Goal: Communication & Community: Answer question/provide support

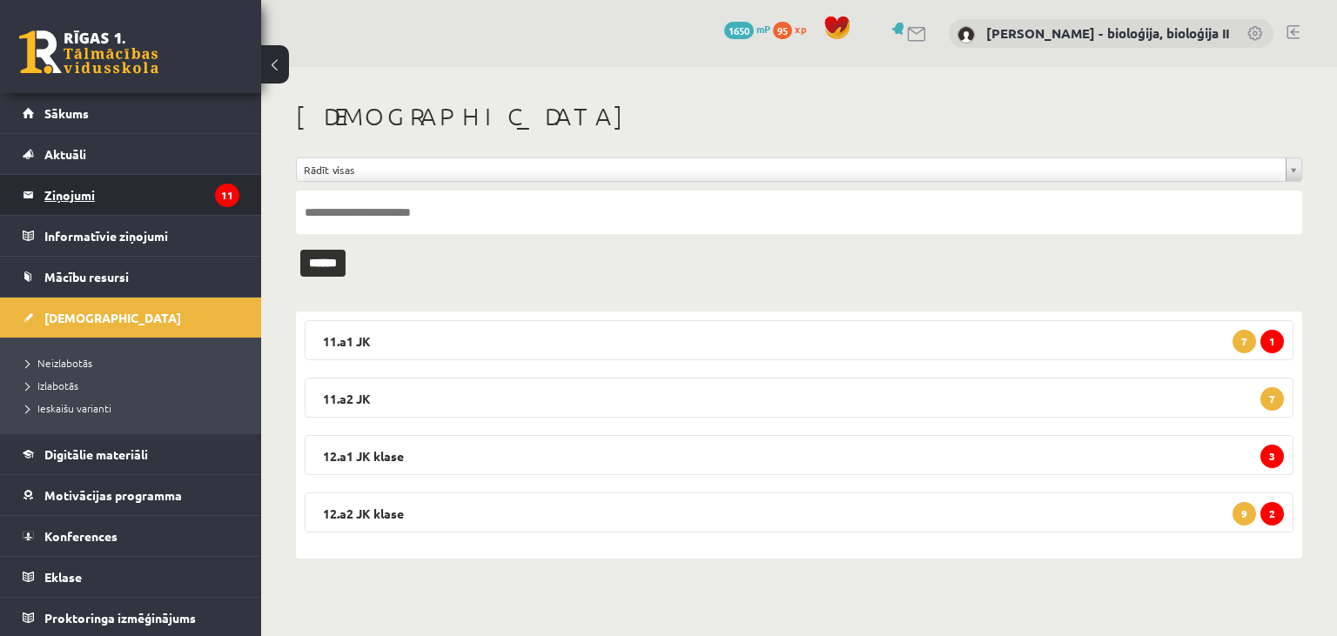
click at [157, 205] on legend "Ziņojumi 11" at bounding box center [141, 195] width 195 height 40
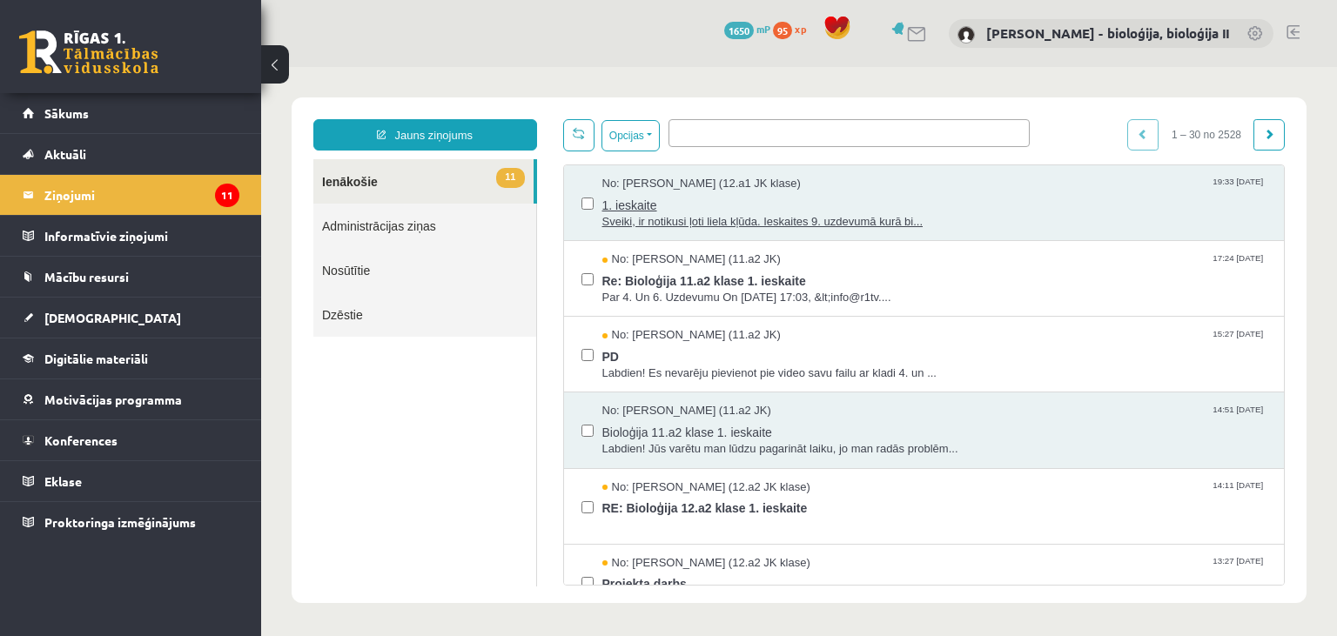
click at [910, 188] on div "No: [PERSON_NAME] (12.a1 JK klase) 19:33 [DATE]" at bounding box center [934, 184] width 665 height 17
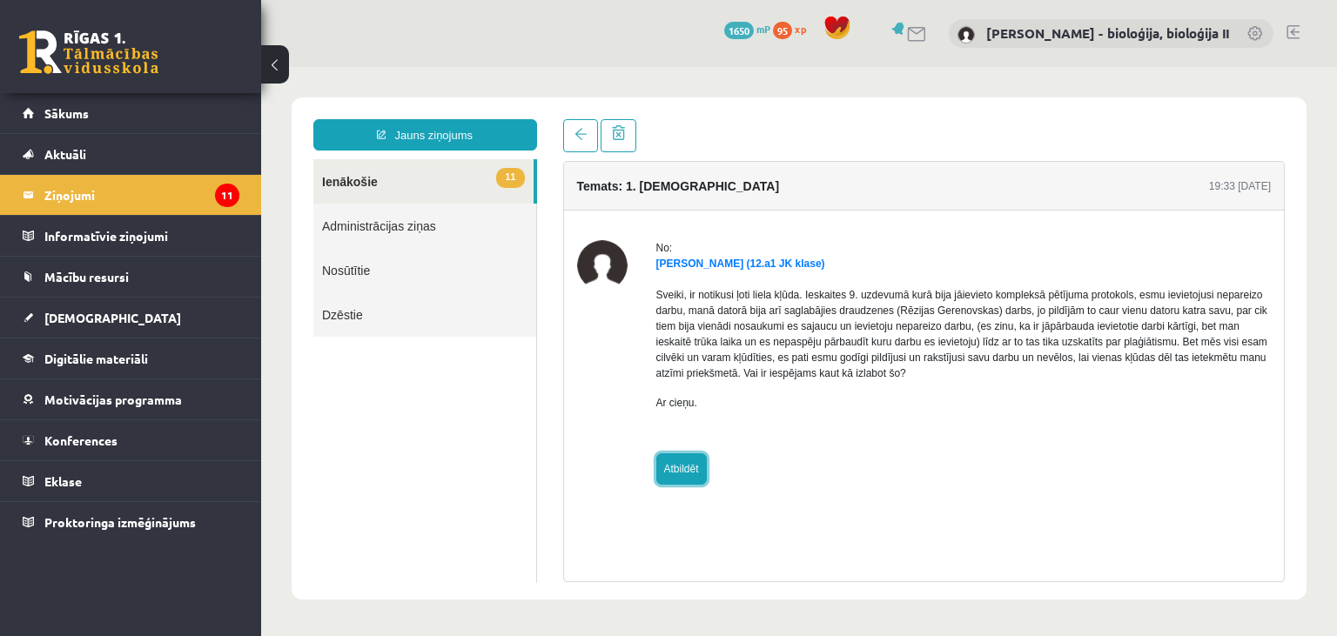
click at [693, 478] on link "Atbildēt" at bounding box center [681, 469] width 50 height 31
type input "**********"
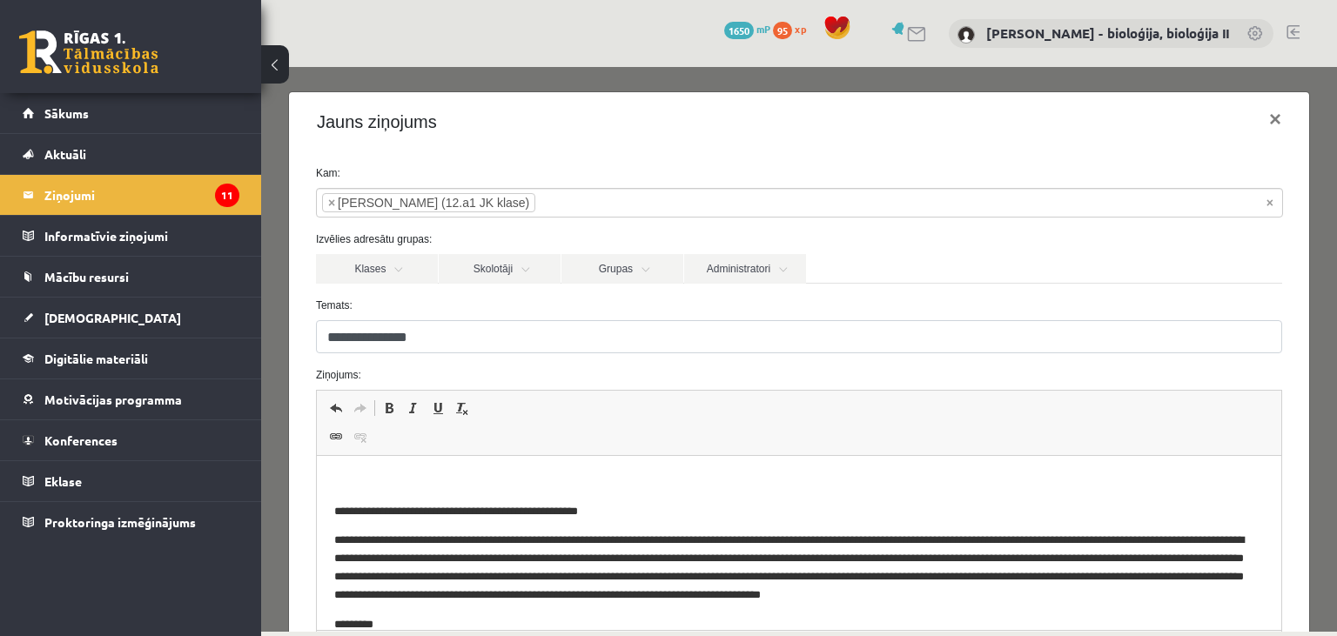
click at [487, 484] on p "Editor, wiswyg-editor-47433855883960-1760288044-978" at bounding box center [798, 483] width 930 height 18
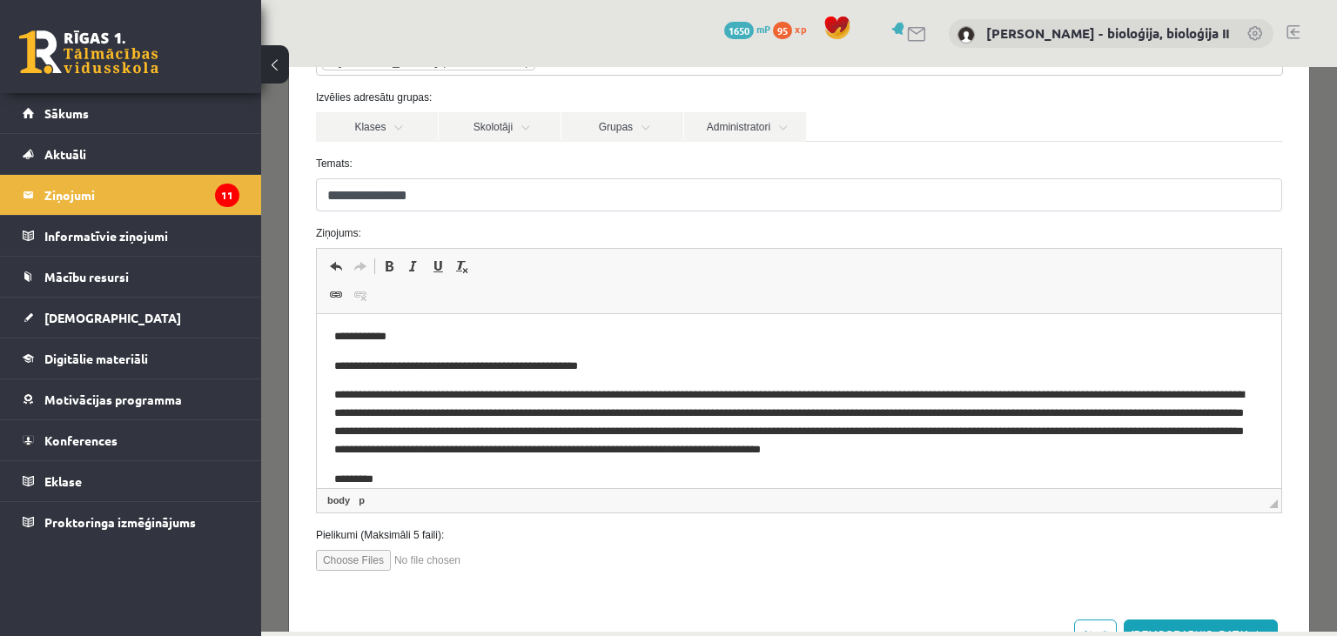
scroll to position [167, 0]
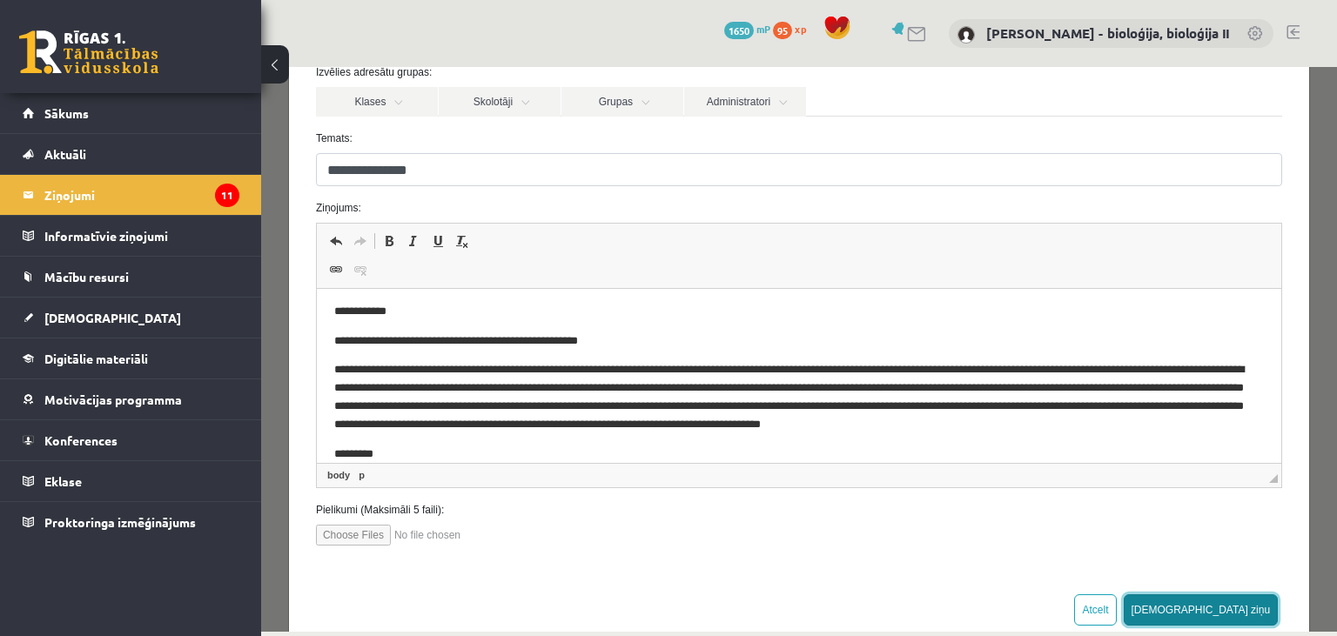
click at [1242, 604] on button "[DEMOGRAPHIC_DATA] ziņu" at bounding box center [1201, 610] width 155 height 31
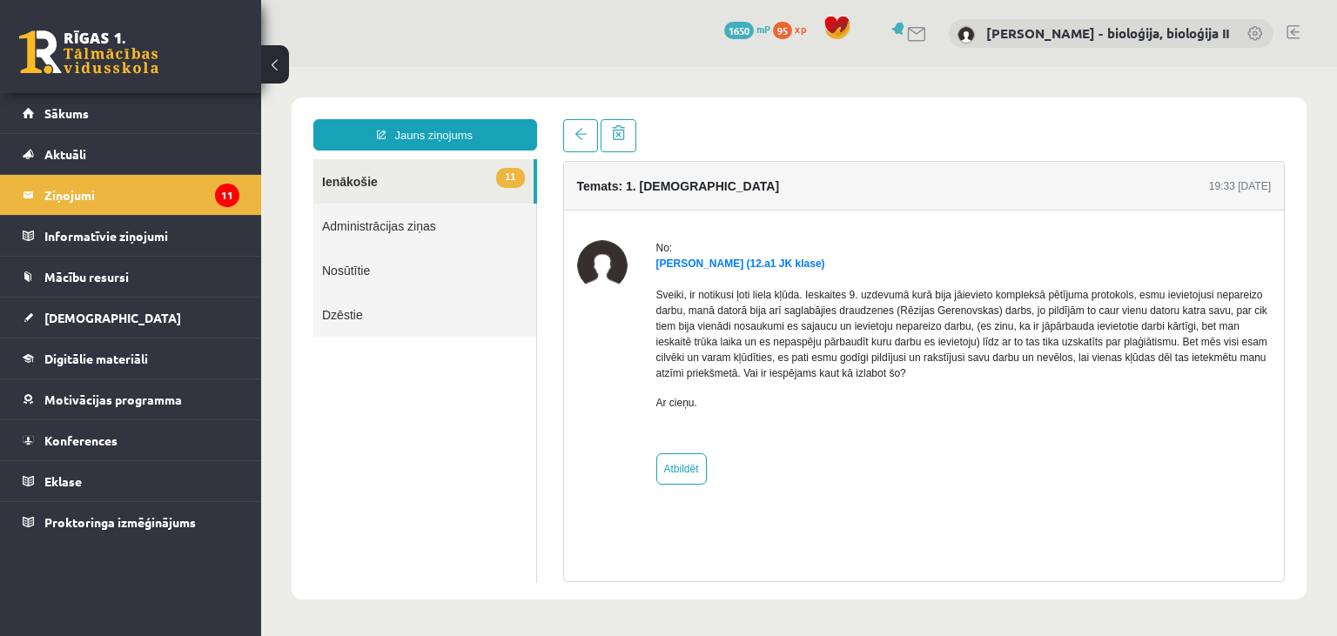
scroll to position [0, 0]
